Goal: Task Accomplishment & Management: Use online tool/utility

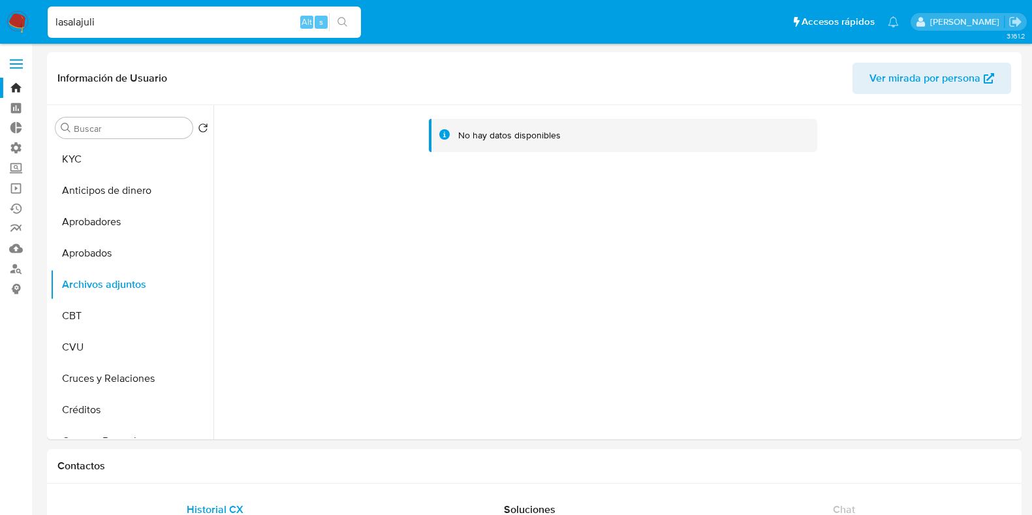
select select "10"
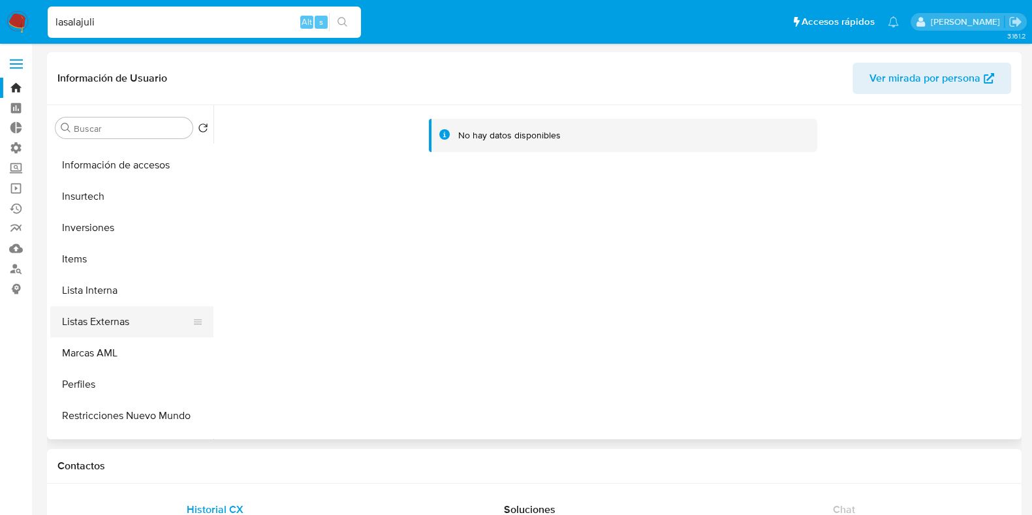
click at [135, 328] on button "Listas Externas" at bounding box center [126, 321] width 153 height 31
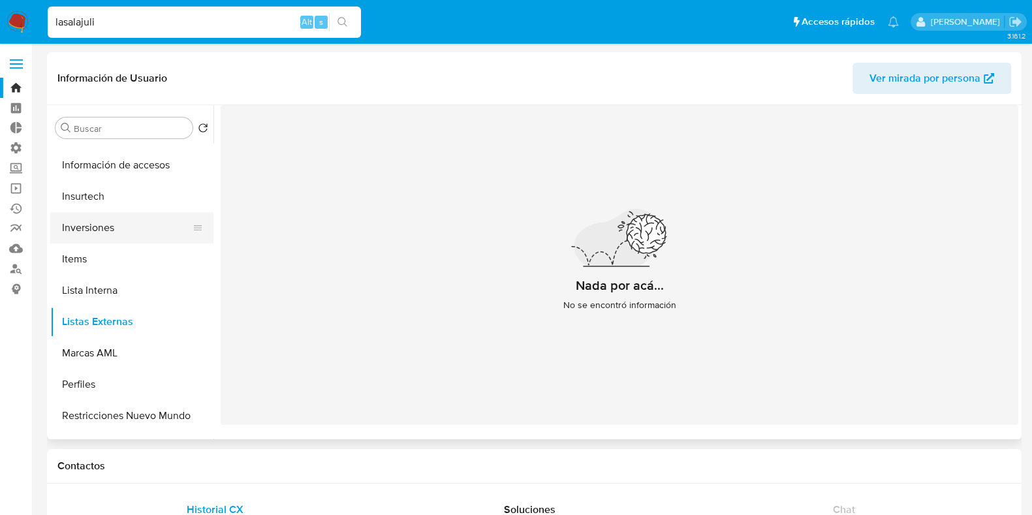
scroll to position [570, 0]
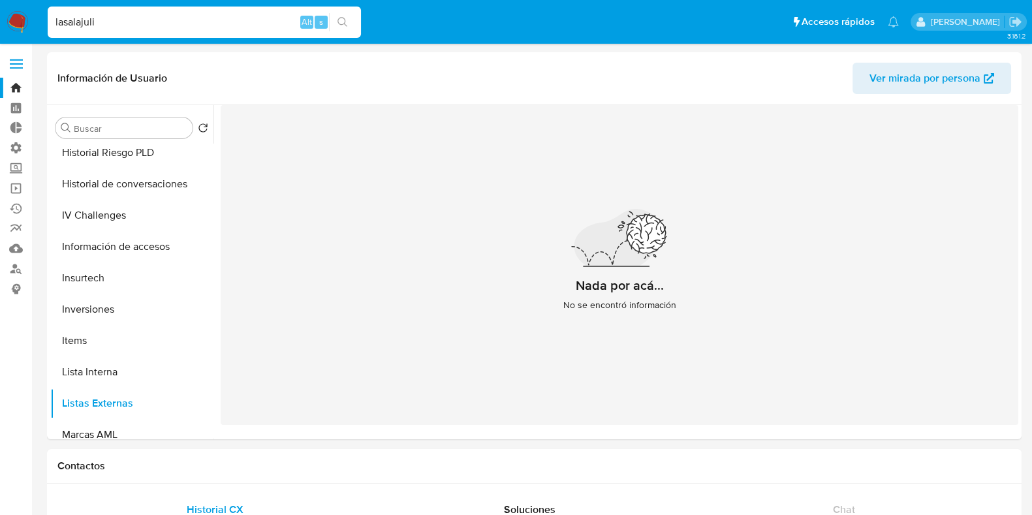
click at [137, 25] on input "lasalajuli" at bounding box center [204, 22] width 313 height 17
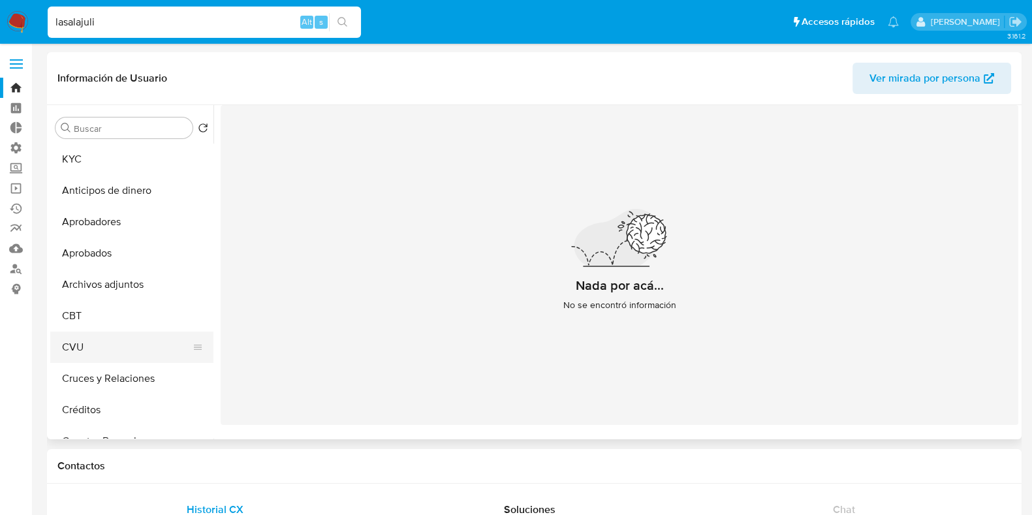
scroll to position [162, 0]
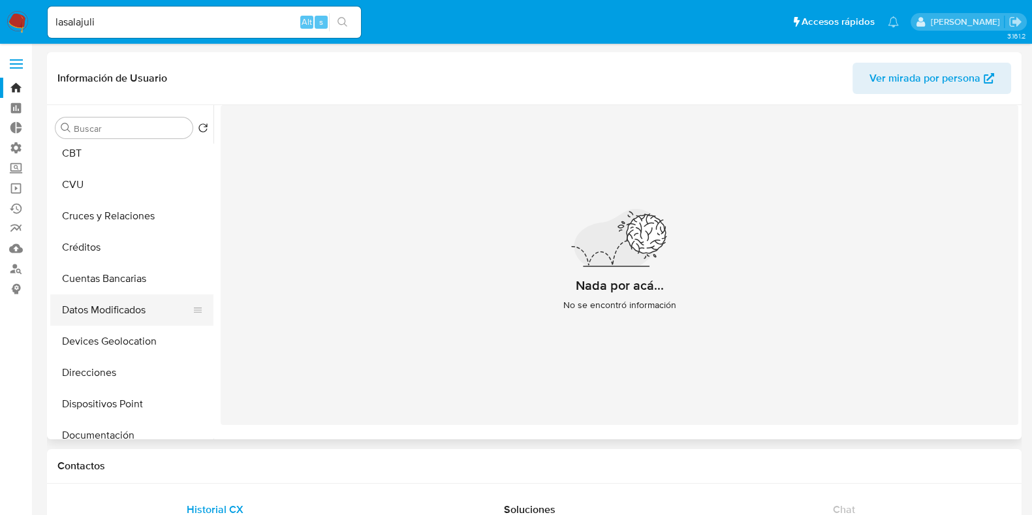
click at [126, 311] on button "Datos Modificados" at bounding box center [126, 309] width 153 height 31
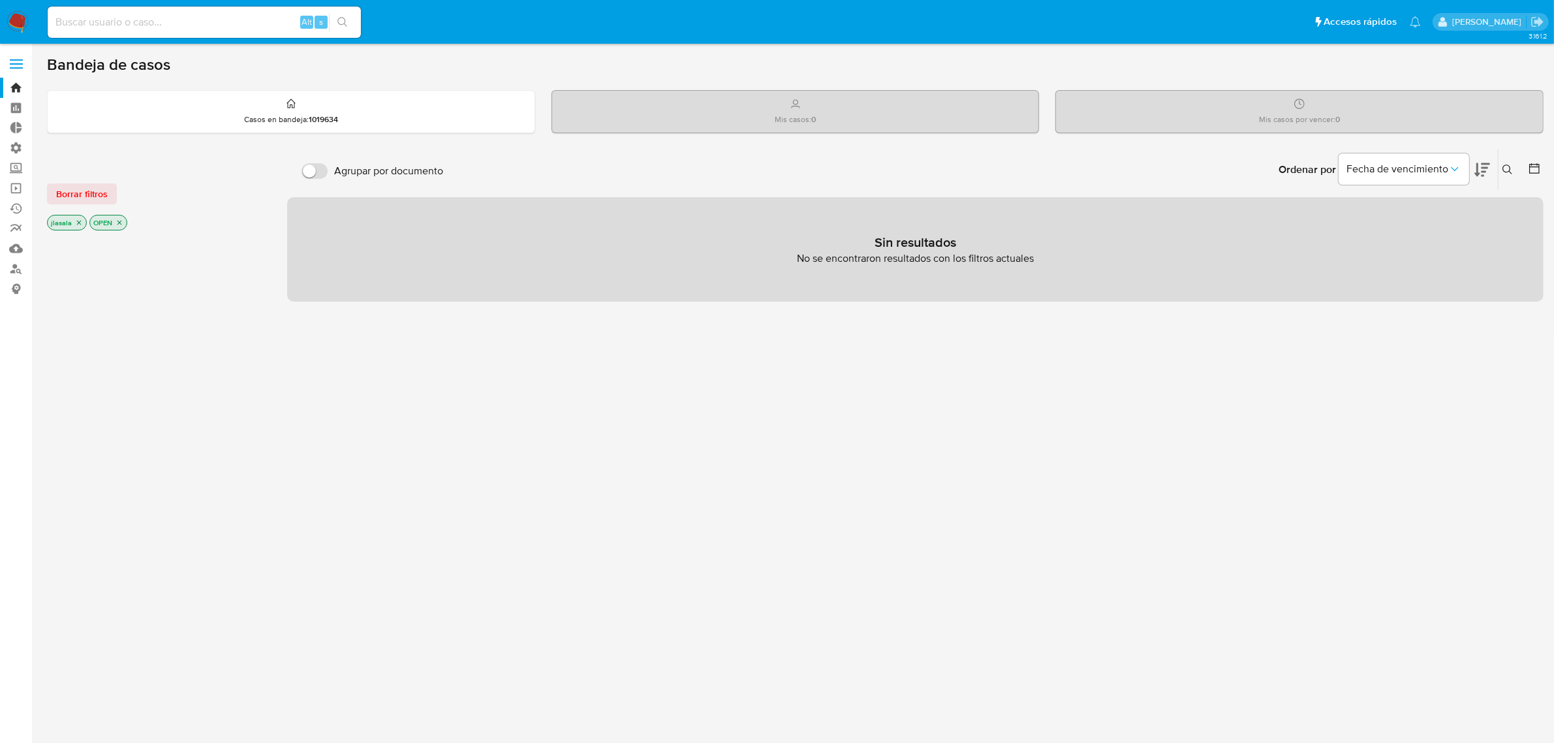
click at [13, 69] on span at bounding box center [16, 68] width 13 height 2
click at [0, 0] on input "checkbox" at bounding box center [0, 0] width 0 height 0
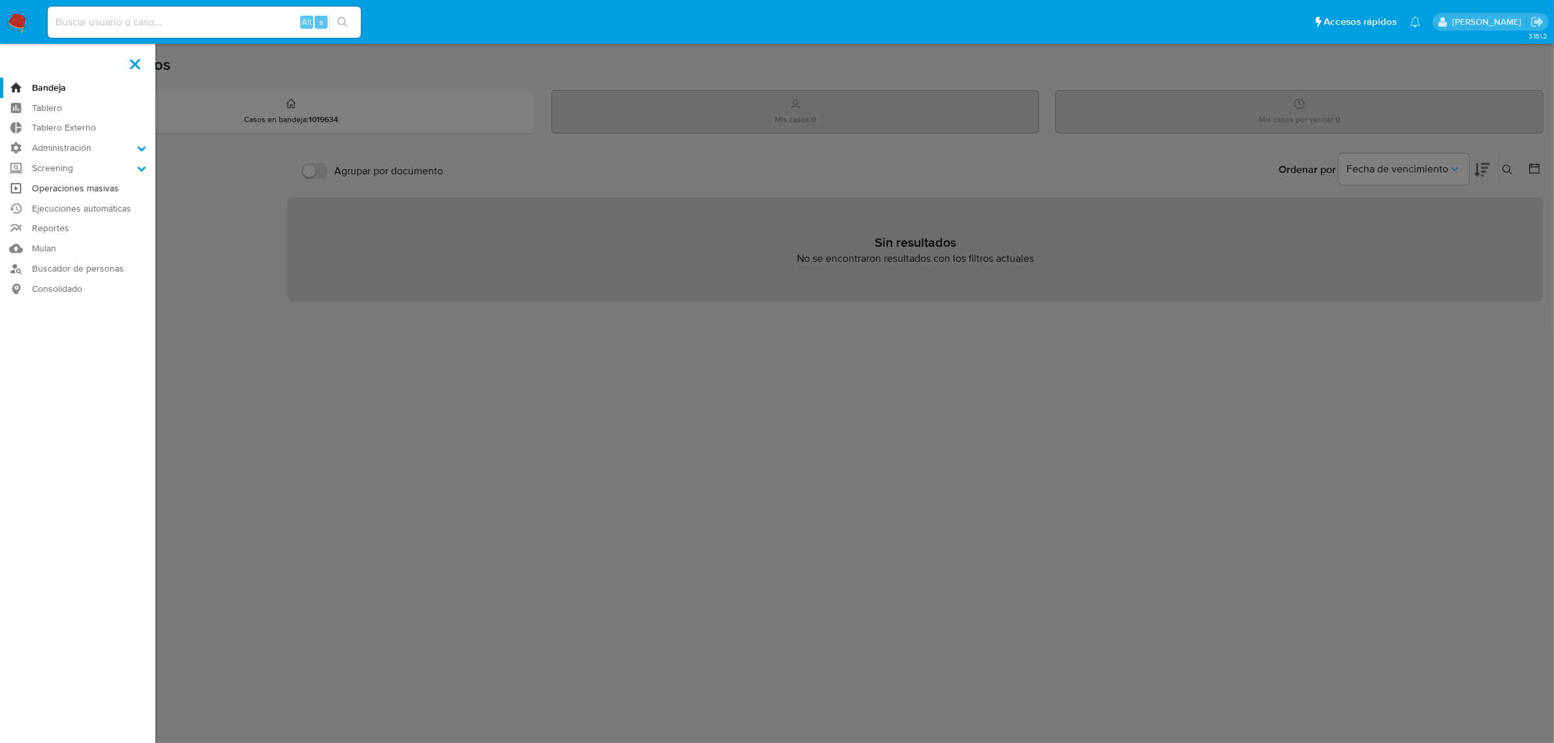
click at [70, 194] on link "Operaciones masivas" at bounding box center [77, 188] width 155 height 20
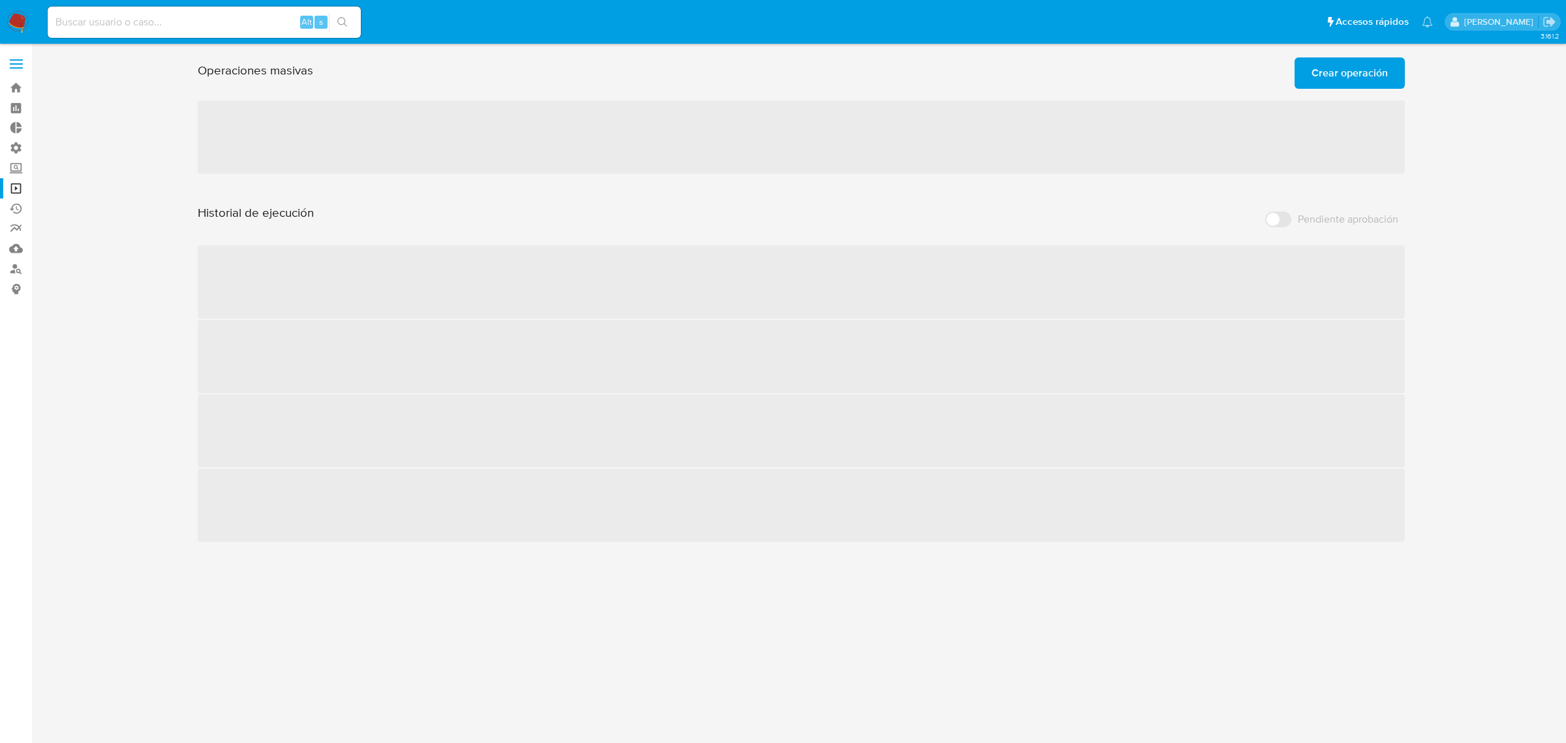
click at [1338, 76] on span "Crear operación" at bounding box center [1349, 73] width 76 height 29
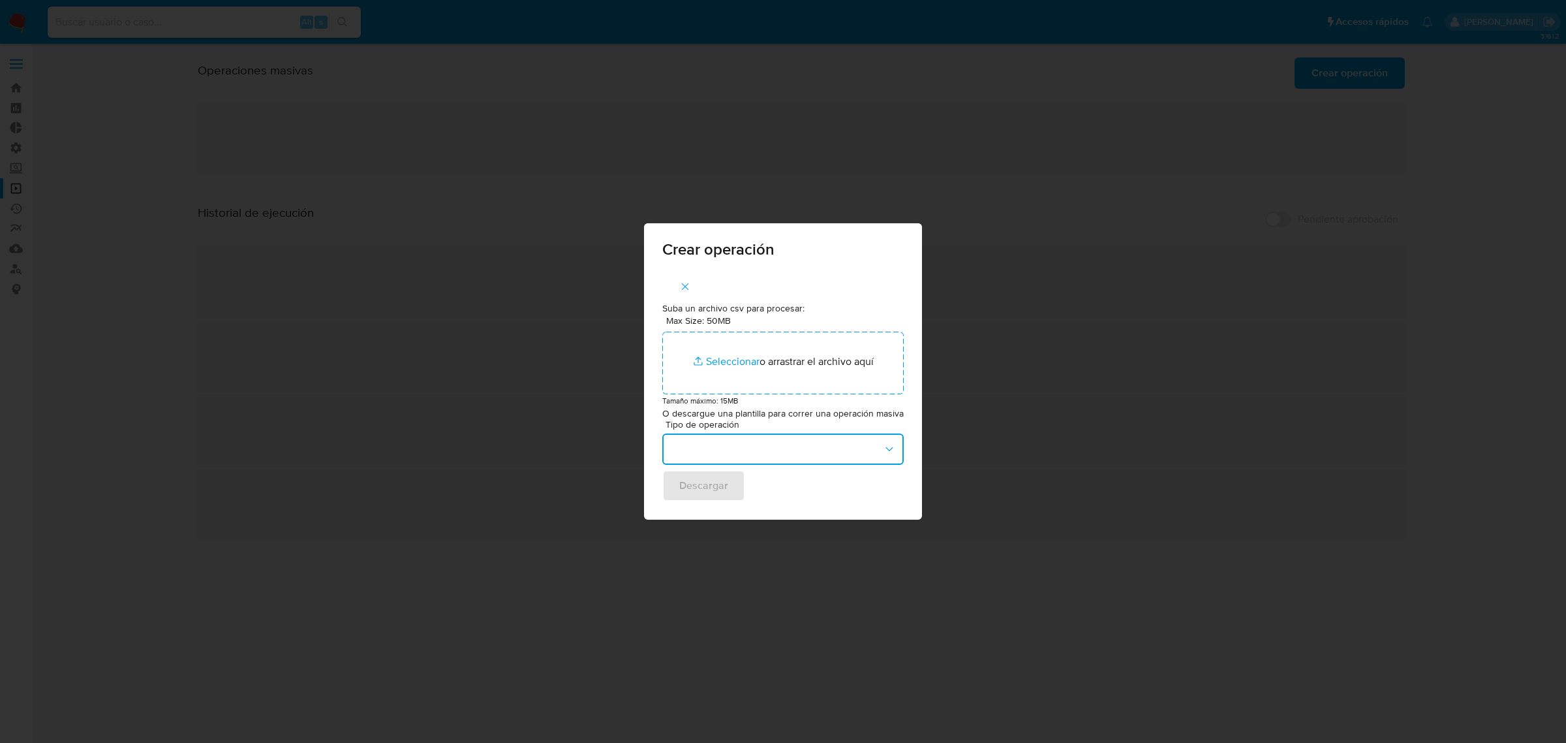
click at [814, 446] on button "button" at bounding box center [782, 448] width 241 height 31
click at [891, 452] on icon "button" at bounding box center [889, 448] width 13 height 13
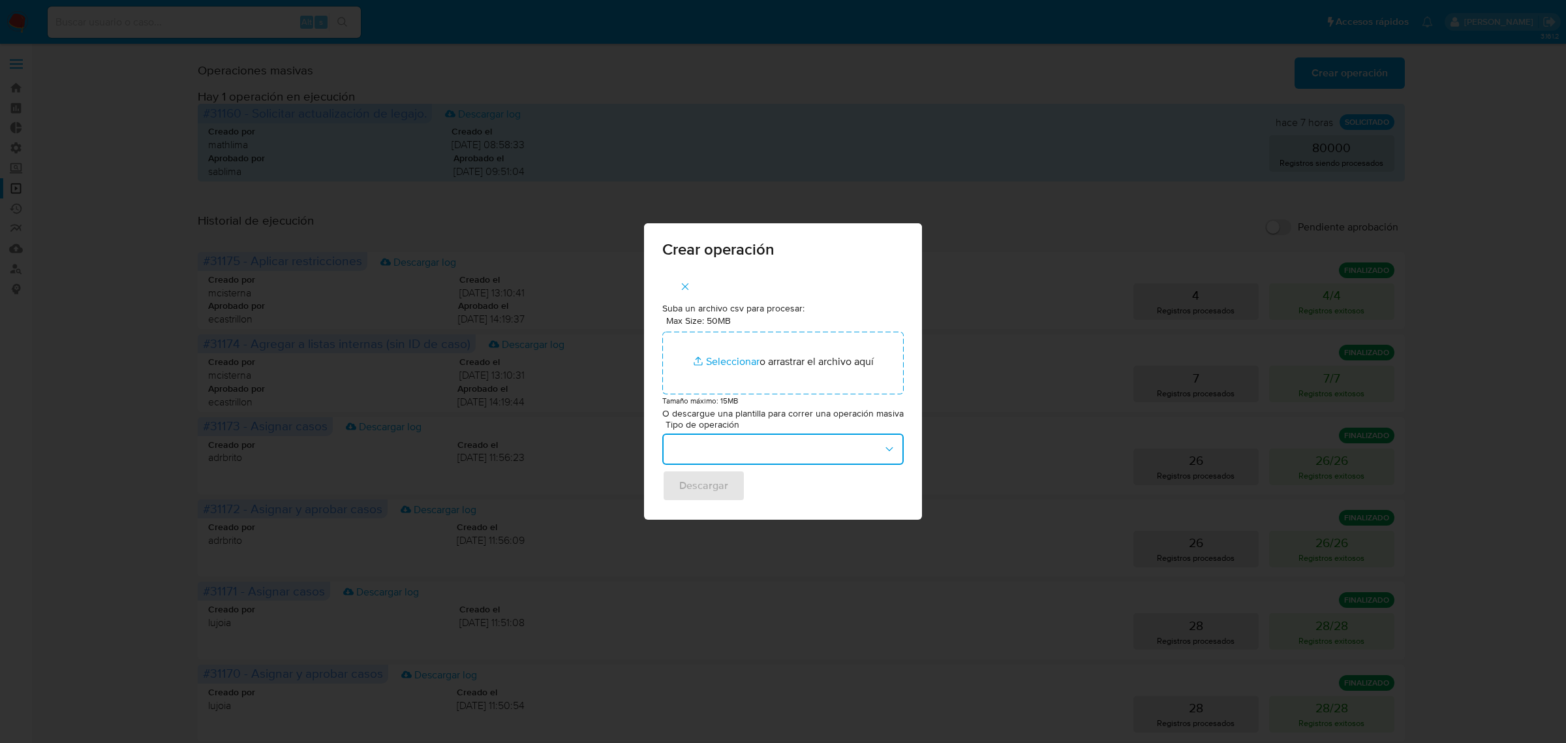
click at [860, 450] on button "button" at bounding box center [782, 448] width 241 height 31
click at [803, 450] on button "button" at bounding box center [782, 448] width 241 height 31
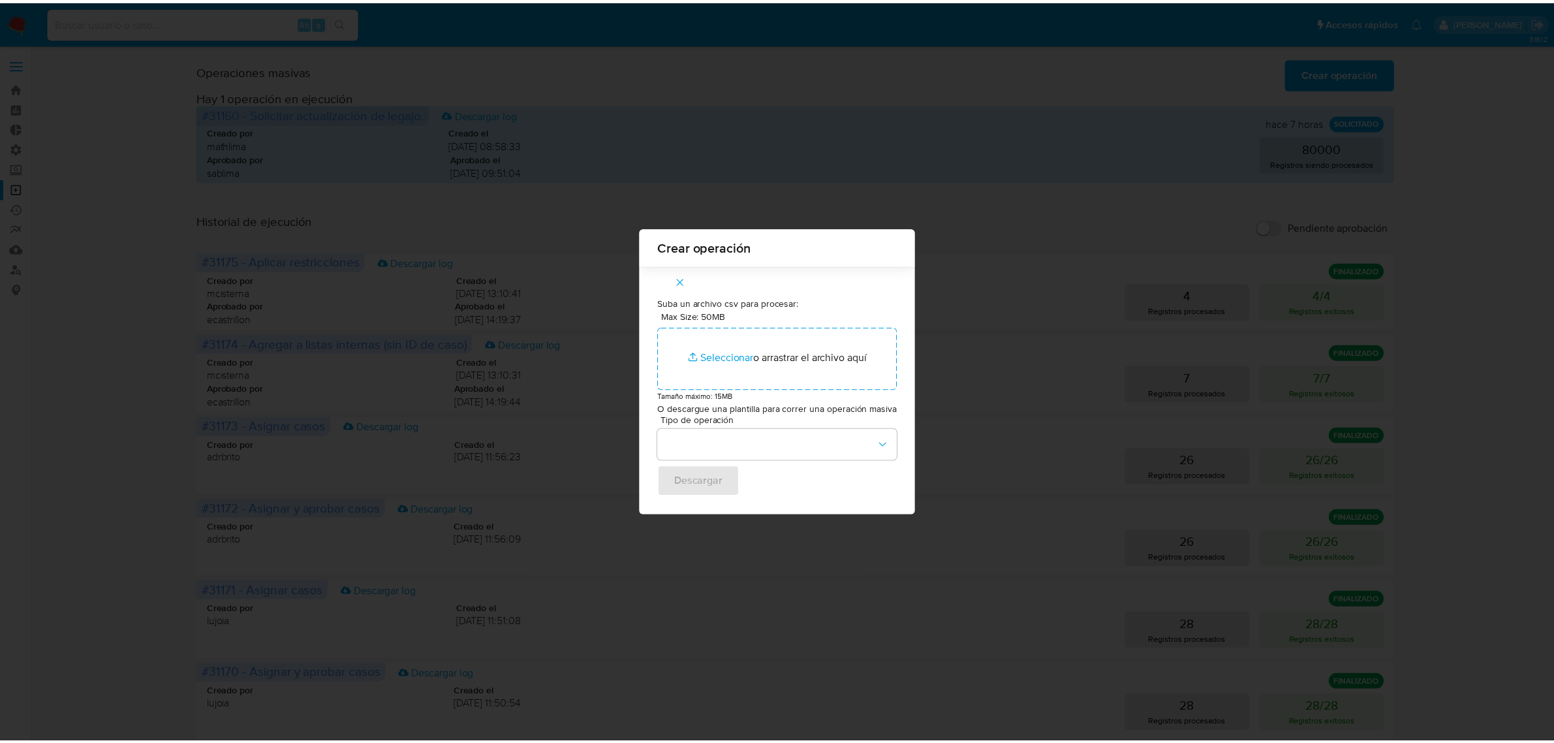
scroll to position [0, 0]
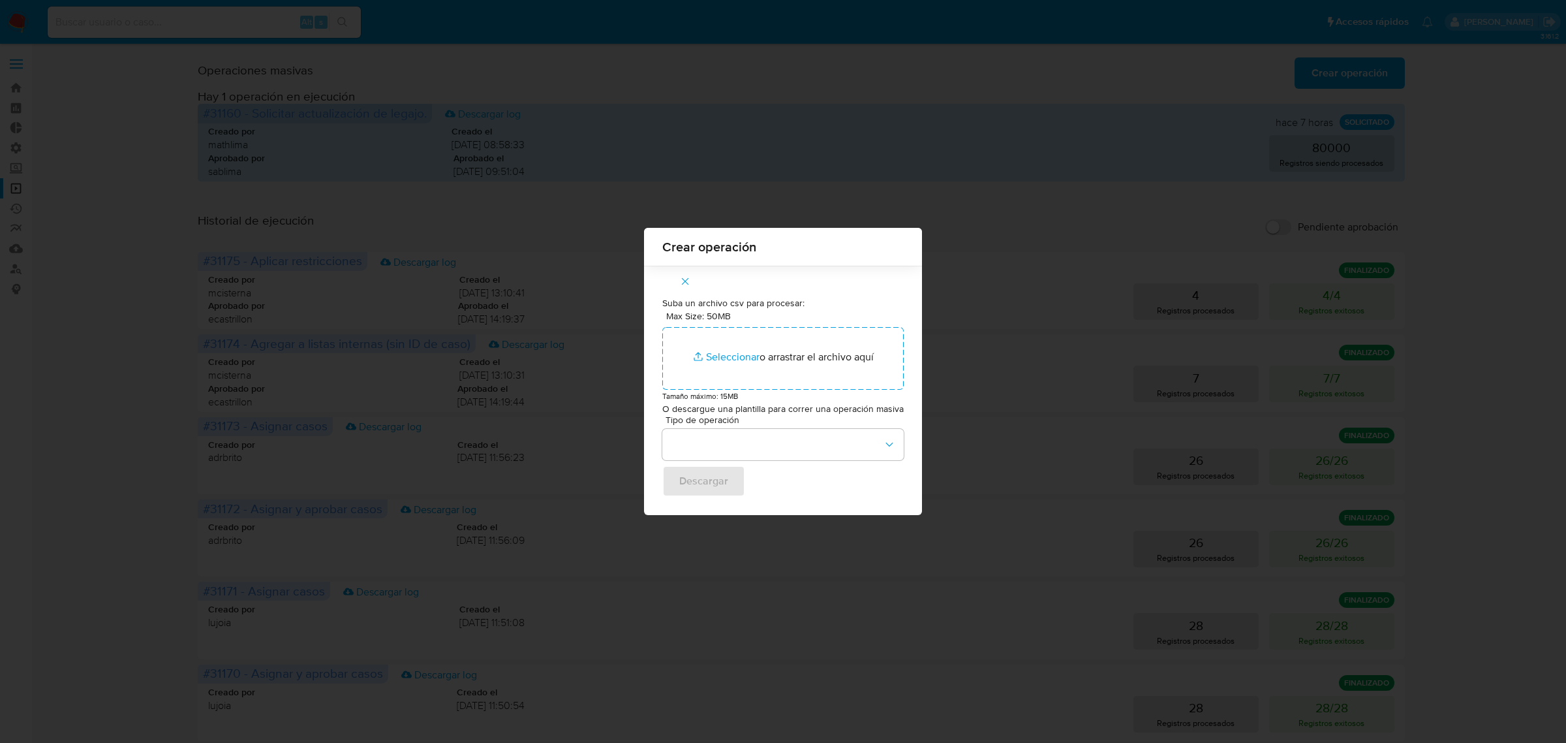
click at [1020, 275] on div "Crear operación Suba un archivo csv para procesar: Max Size: 50MB Seleccionar a…" at bounding box center [783, 371] width 1566 height 743
click at [687, 279] on icon "button" at bounding box center [685, 281] width 7 height 7
